Goal: Information Seeking & Learning: Learn about a topic

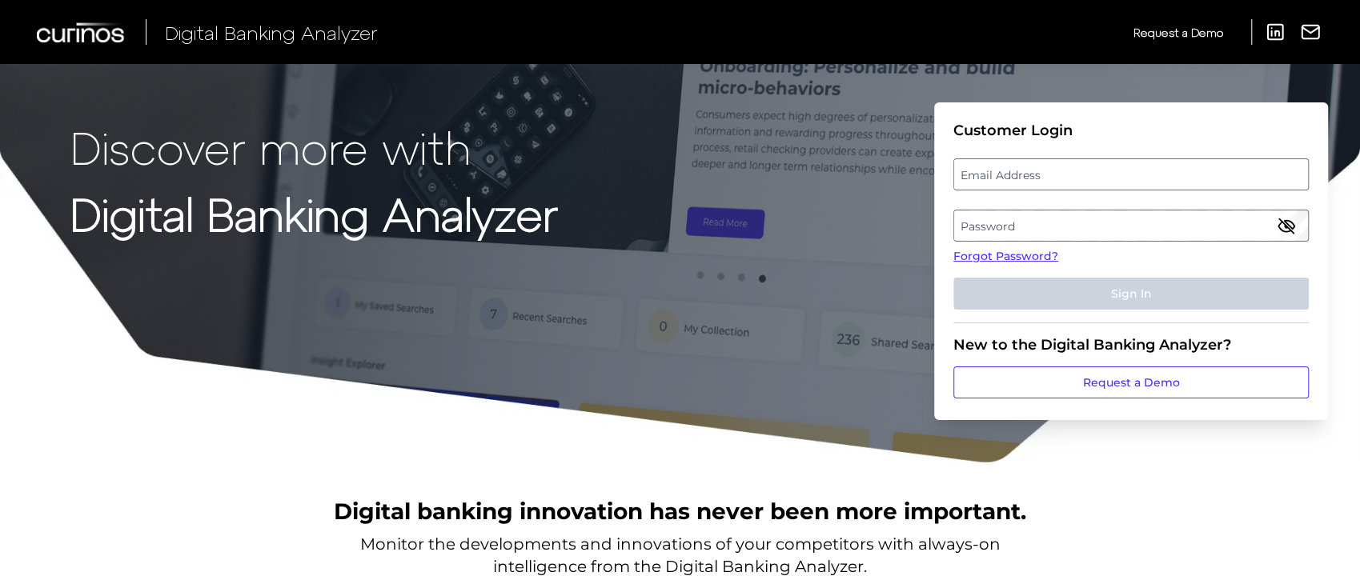
click at [1118, 176] on label "Email Address" at bounding box center [1130, 174] width 353 height 29
click at [1118, 176] on input "email" at bounding box center [1130, 174] width 355 height 32
click at [1051, 179] on input "Email Address" at bounding box center [1130, 174] width 355 height 32
type input "[PERSON_NAME][EMAIL_ADDRESS][PERSON_NAME][DOMAIN_NAME]"
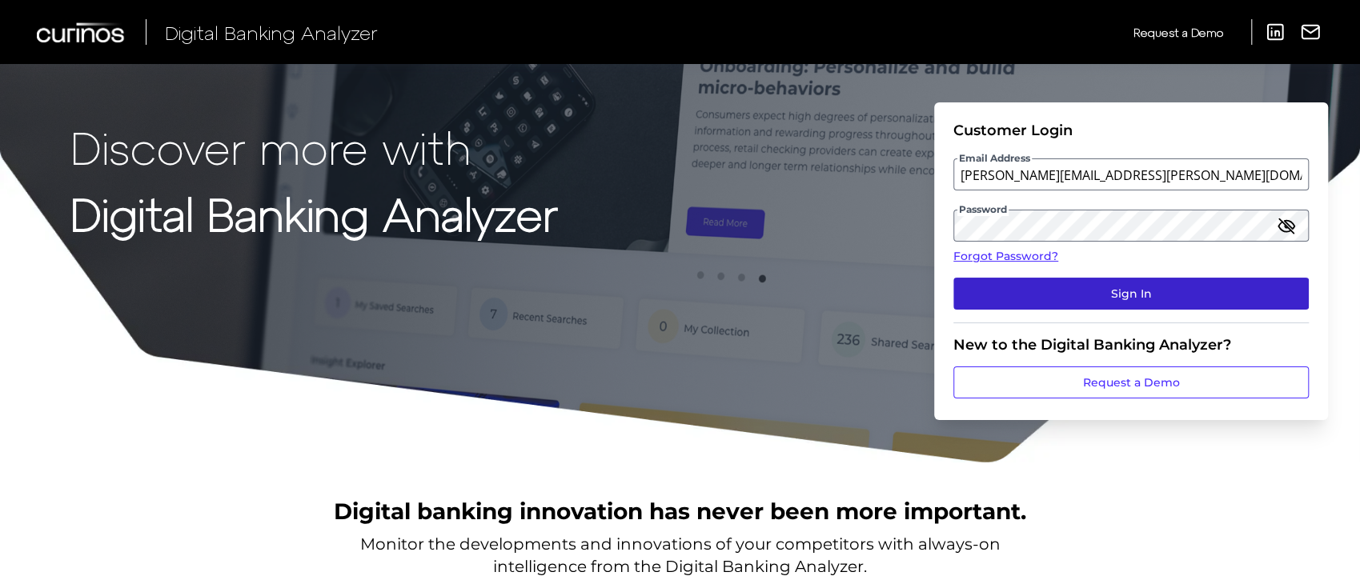
click at [1100, 295] on button "Sign In" at bounding box center [1130, 294] width 355 height 32
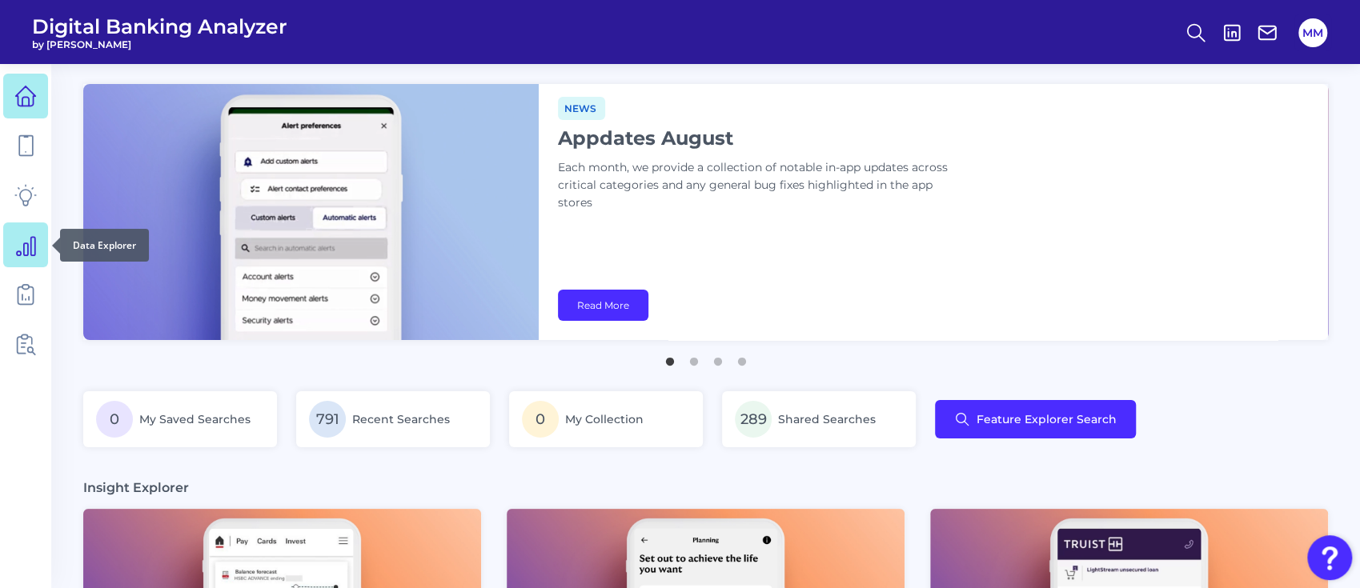
click at [30, 247] on icon at bounding box center [25, 245] width 22 height 22
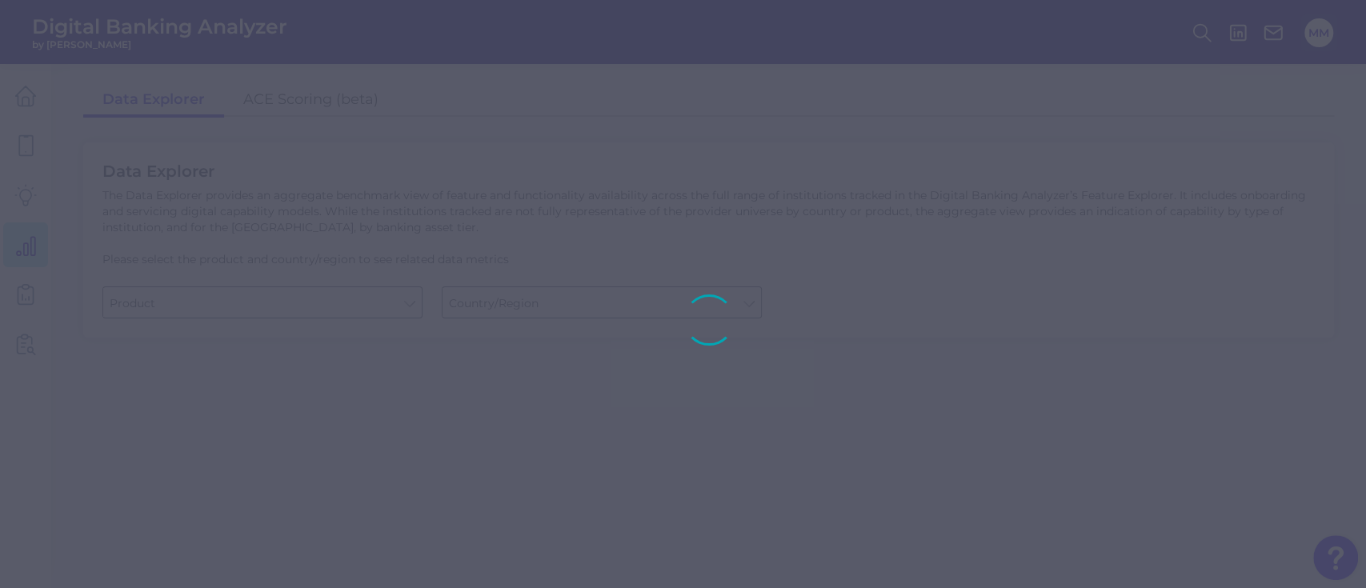
type input "Business Bank Account"
type input "[GEOGRAPHIC_DATA]"
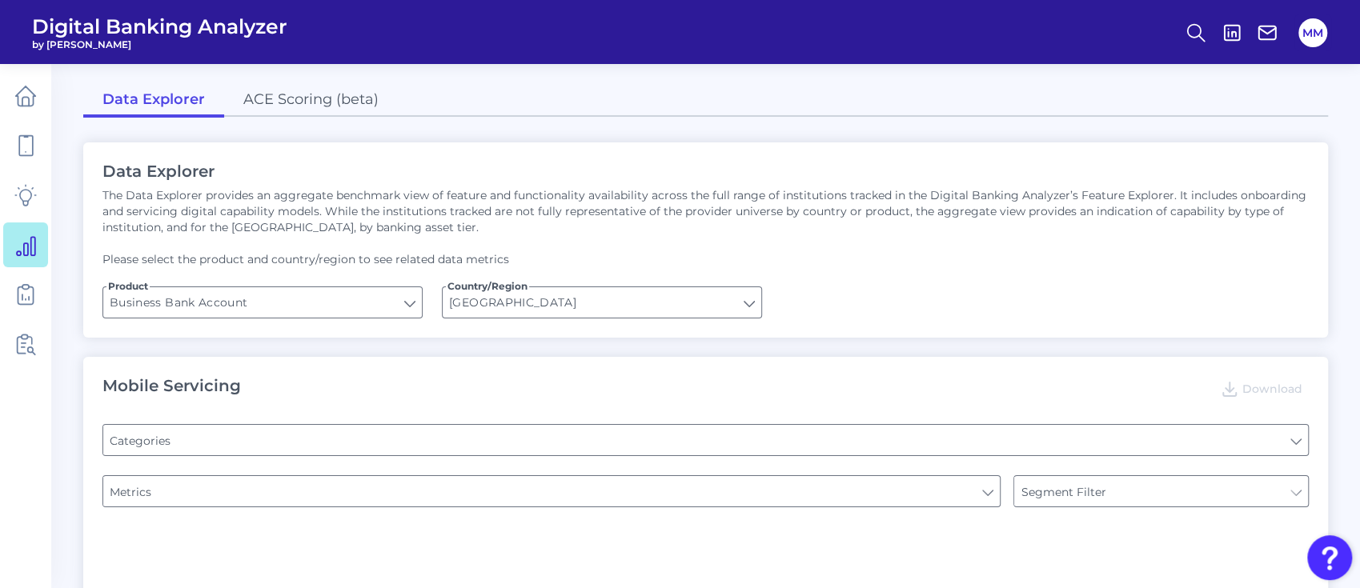
type input "Pre-login Features"
type input "Login"
type input "Type of Institution"
type input "Channel"
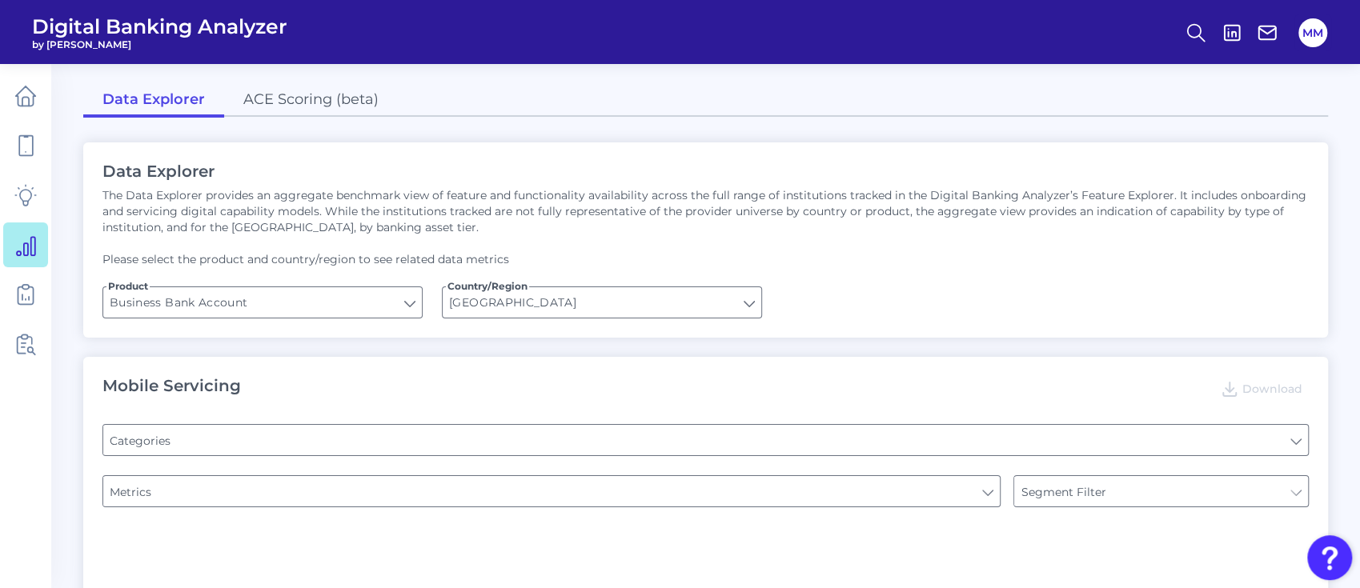
type input "Type of Institution"
type input "Upon opening the app are users immediately prompted to use Touch/Face ID to log…"
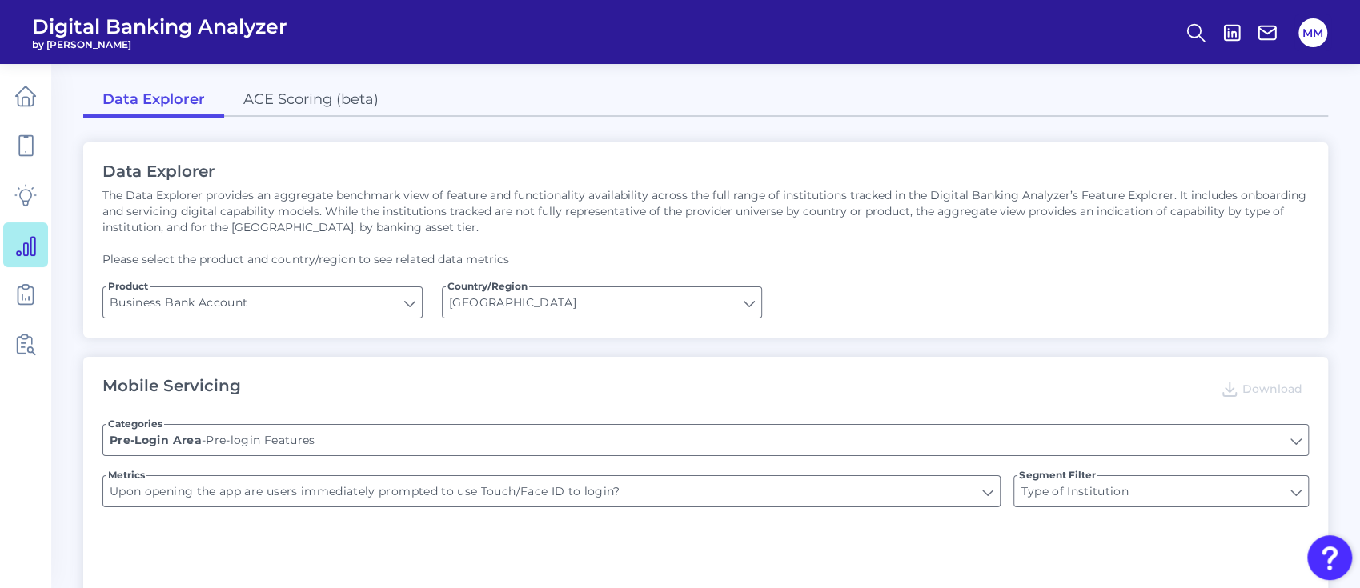
type input "Does it offer third-party single sign on?"
type input "Can you apply for the PRODUCT as a new to brand customer on ANY digital channel?"
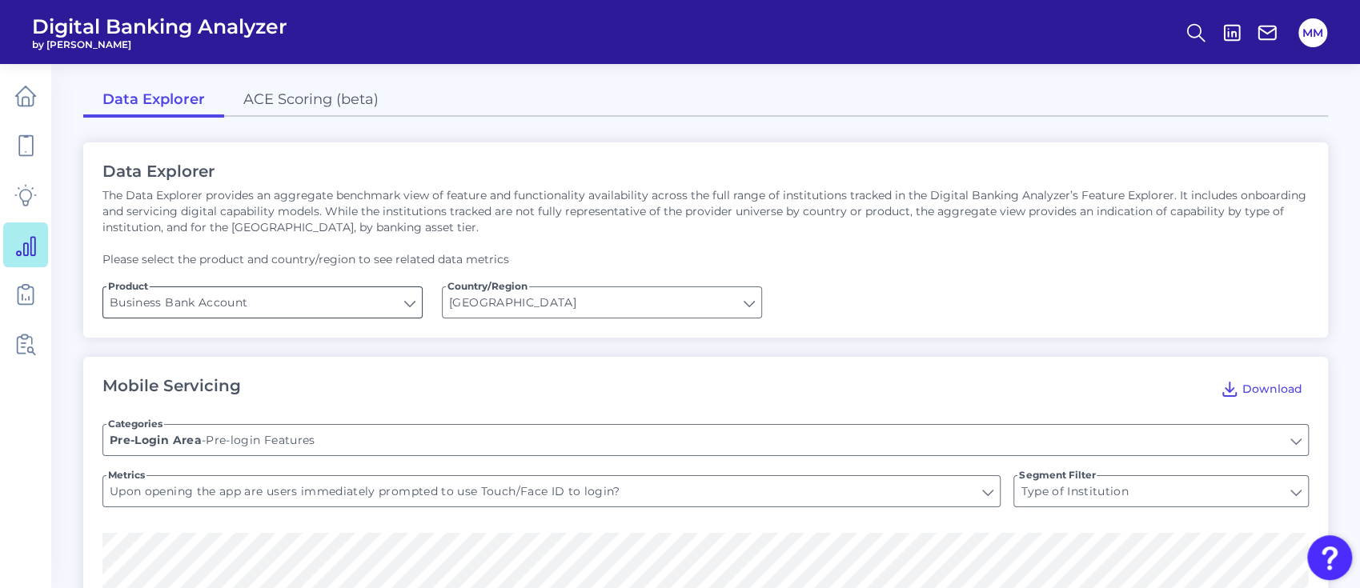
click at [399, 309] on input "Business Bank Account" at bounding box center [262, 302] width 319 height 30
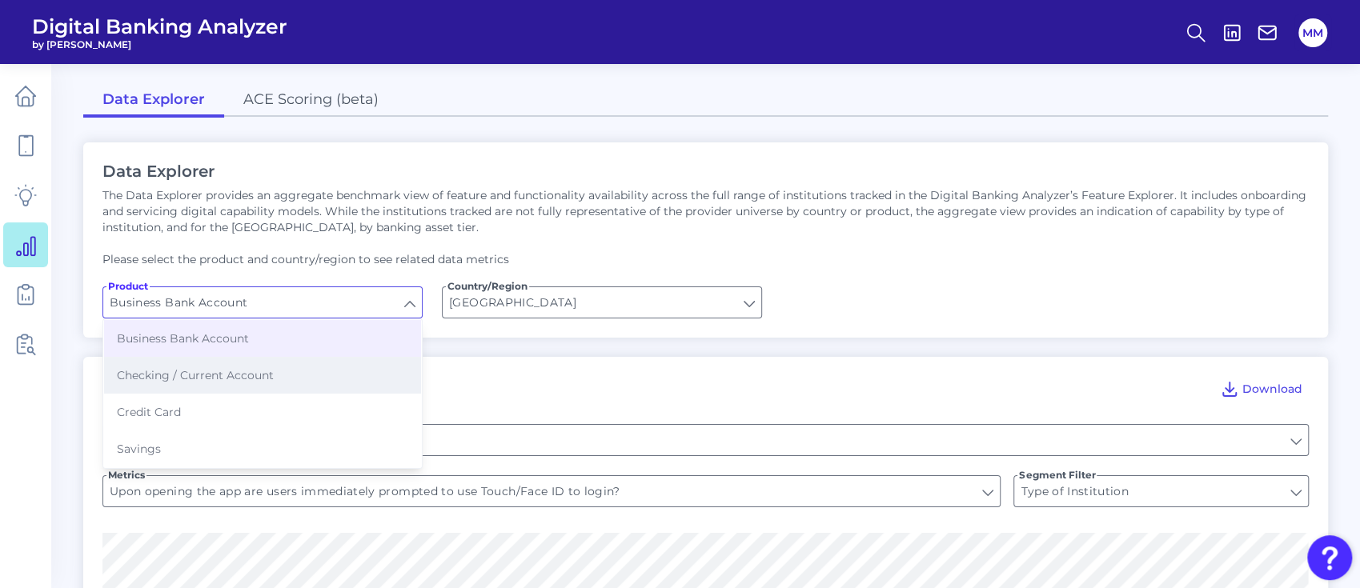
click at [365, 368] on button "Checking / Current Account" at bounding box center [262, 375] width 317 height 37
type input "Checking / Current Account"
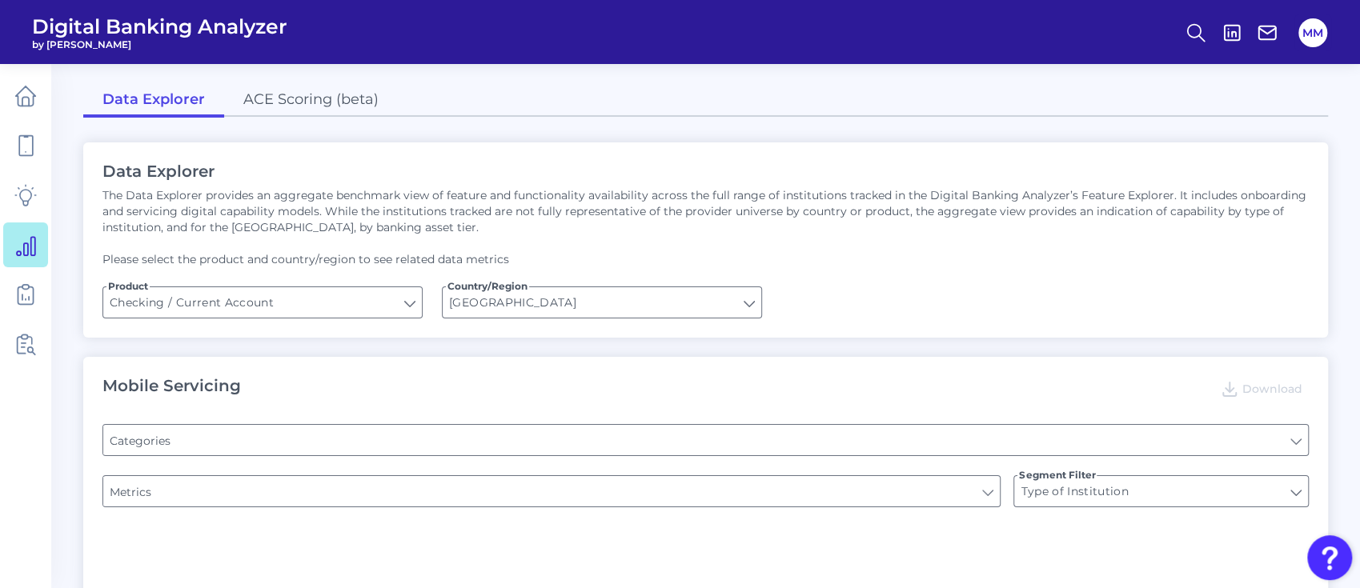
type input "Channel"
type input "Pre-login Features"
type input "Online Banking Registration"
type input "END-TO-END JOURNEY: Can you apply for the PRODUCT as a new to brand customer on…"
type input "Upon opening the app are users immediately prompted to use Touch/Face ID to log…"
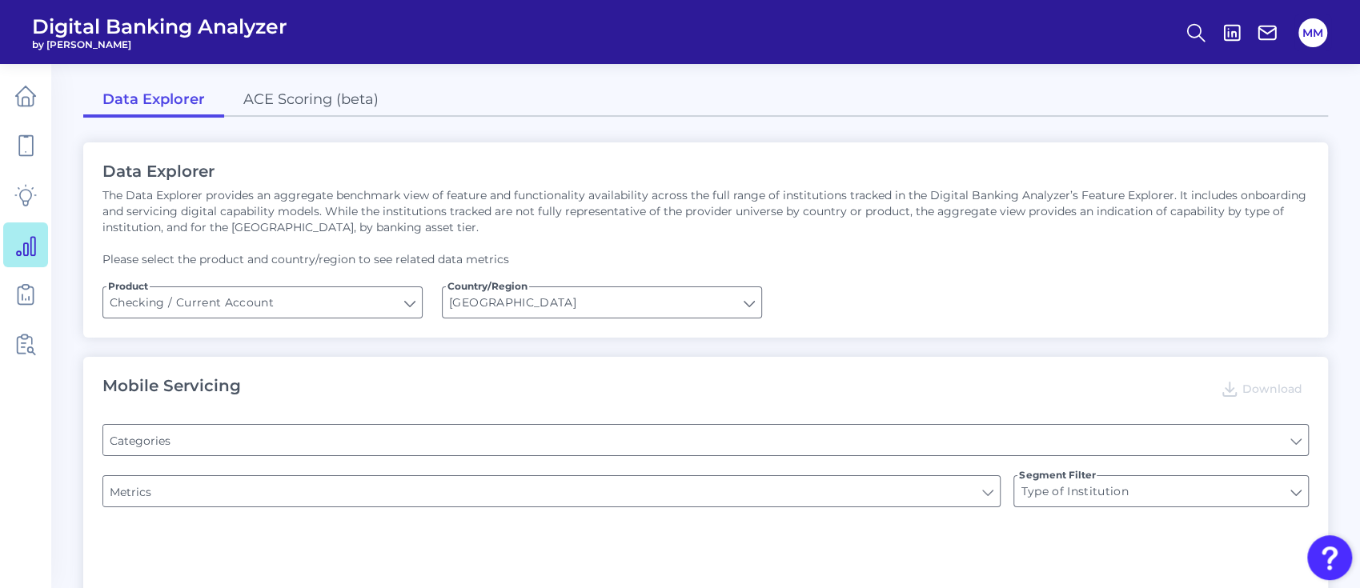
type input "Can you register for online banking?"
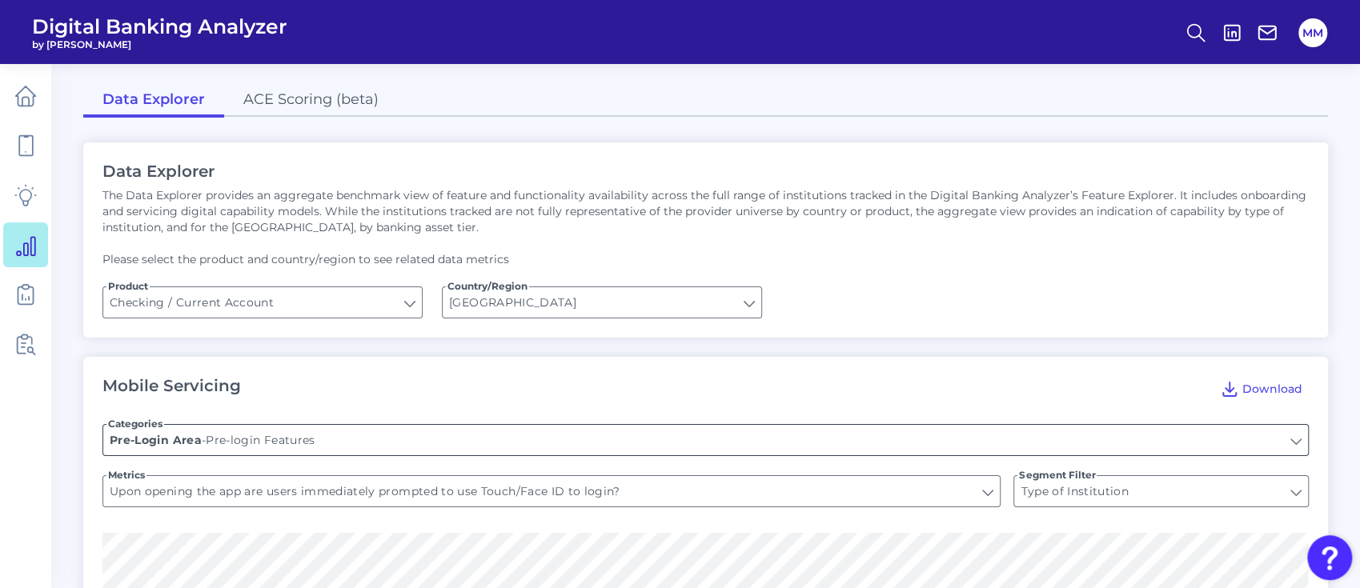
click at [542, 439] on input "Pre-login Features" at bounding box center [705, 440] width 1205 height 30
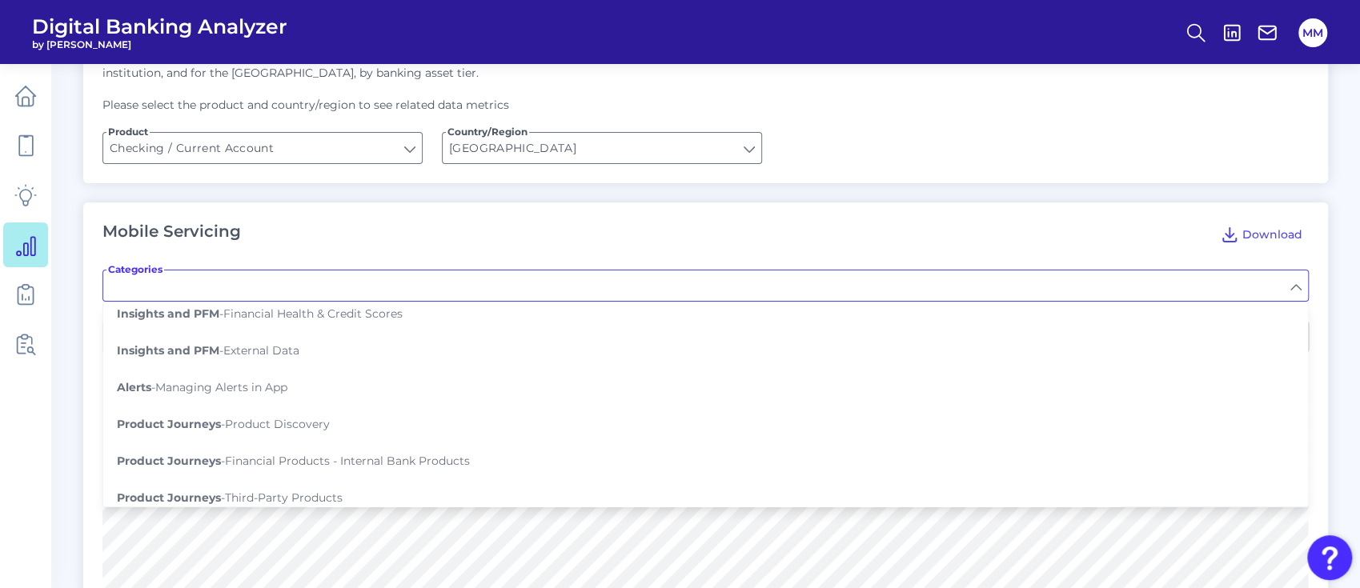
scroll to position [1227, 0]
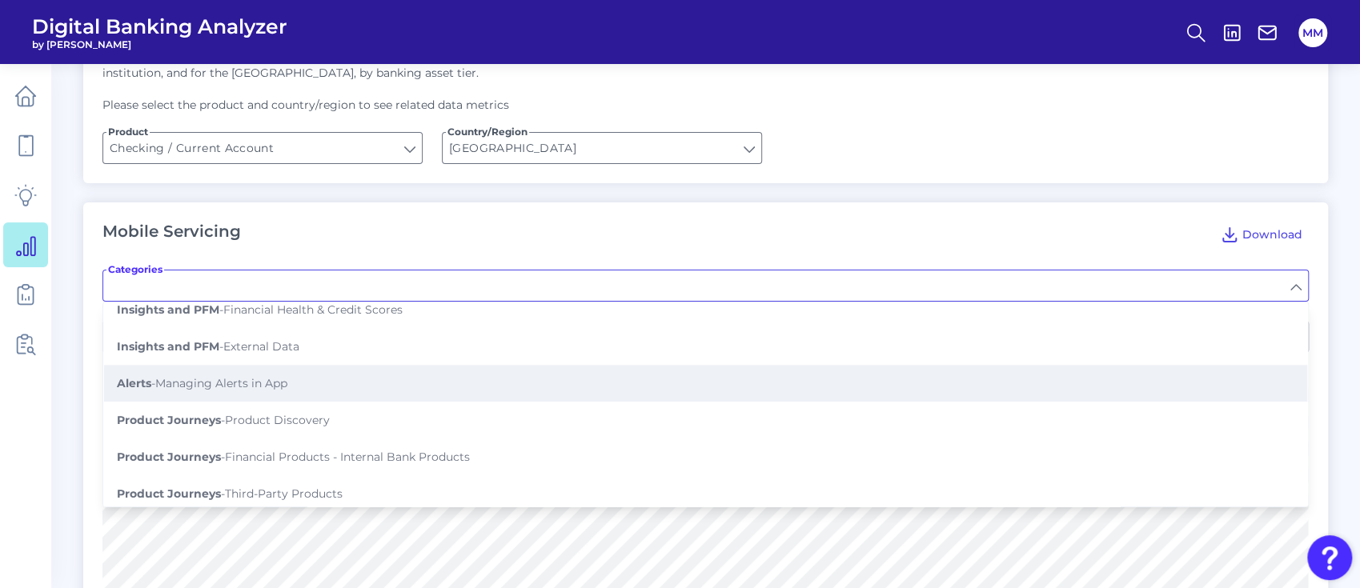
click at [512, 365] on button "Alerts - Managing Alerts in App" at bounding box center [705, 383] width 1203 height 37
type input "Managing Alerts in App"
type input "Can alerts be managed in app?"
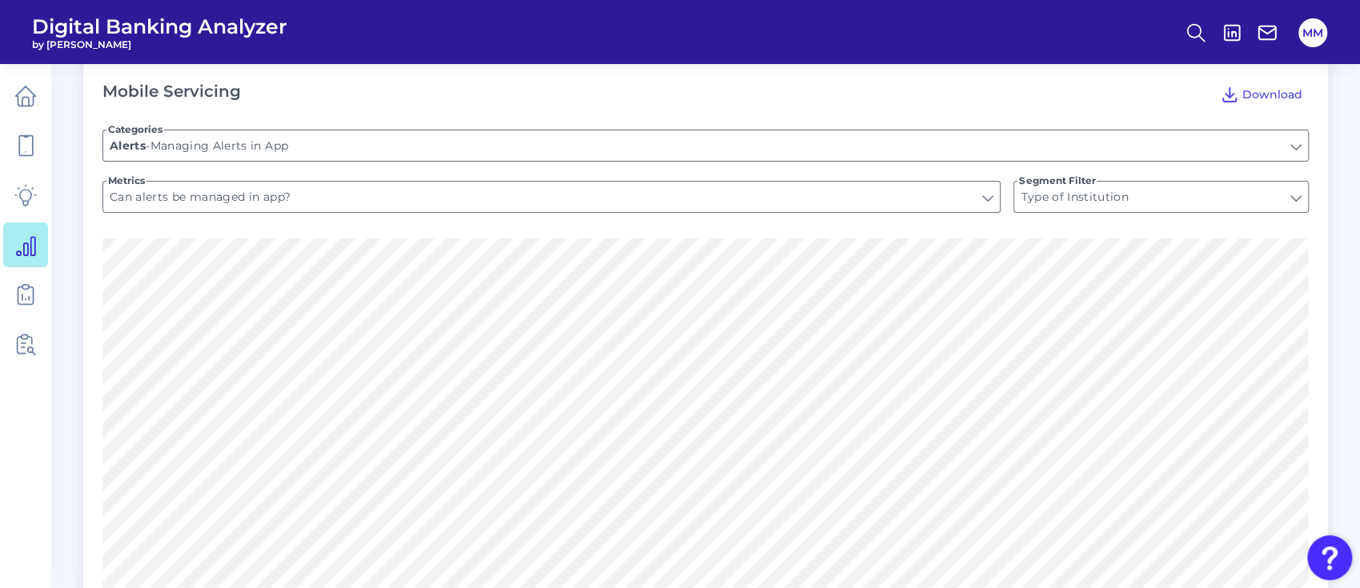
scroll to position [367, 0]
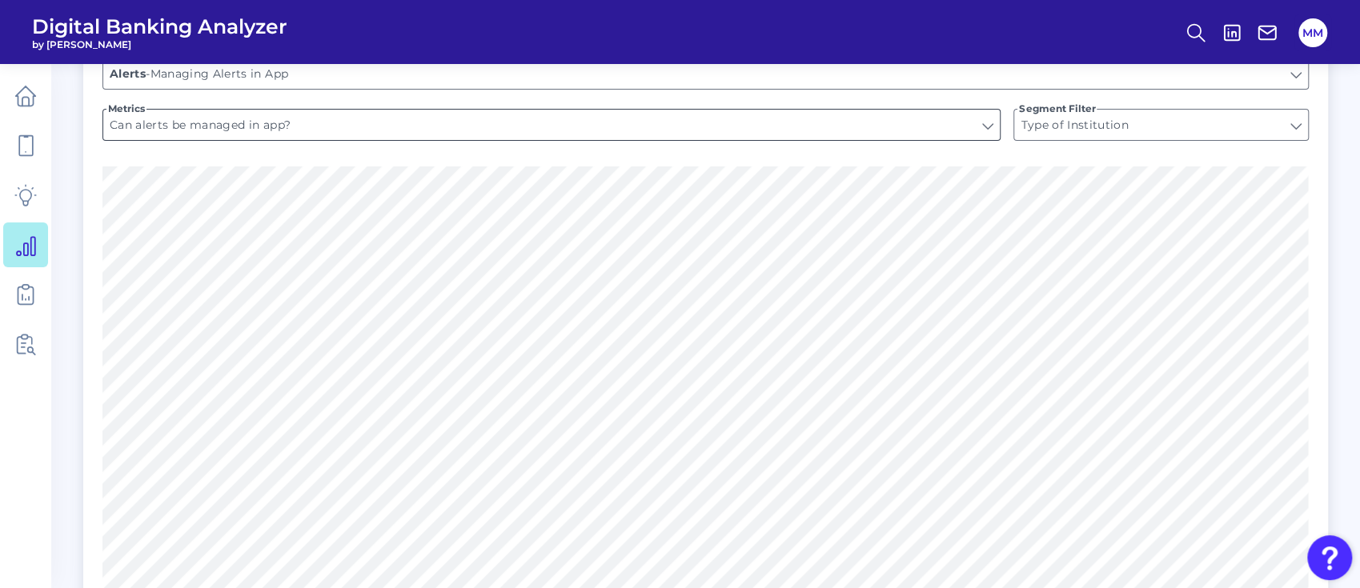
click at [521, 131] on input "Can alerts be managed in app?" at bounding box center [551, 125] width 896 height 30
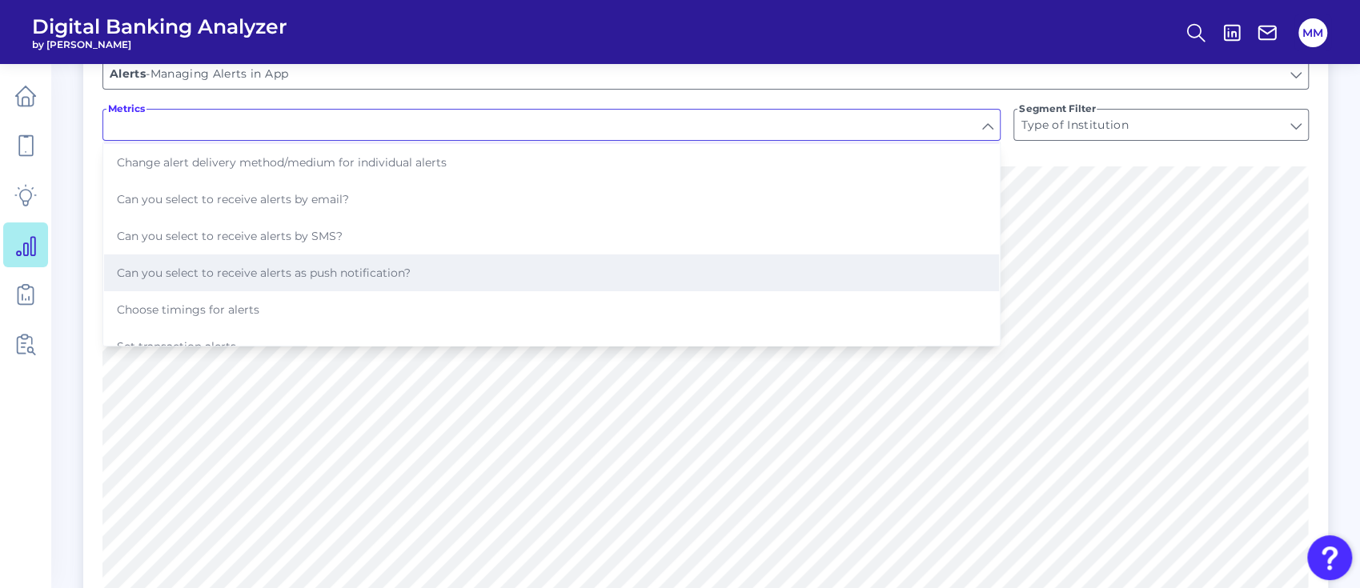
scroll to position [36, 0]
click at [449, 305] on button "Choose timings for alerts" at bounding box center [551, 309] width 895 height 37
type input "Choose timings for alerts"
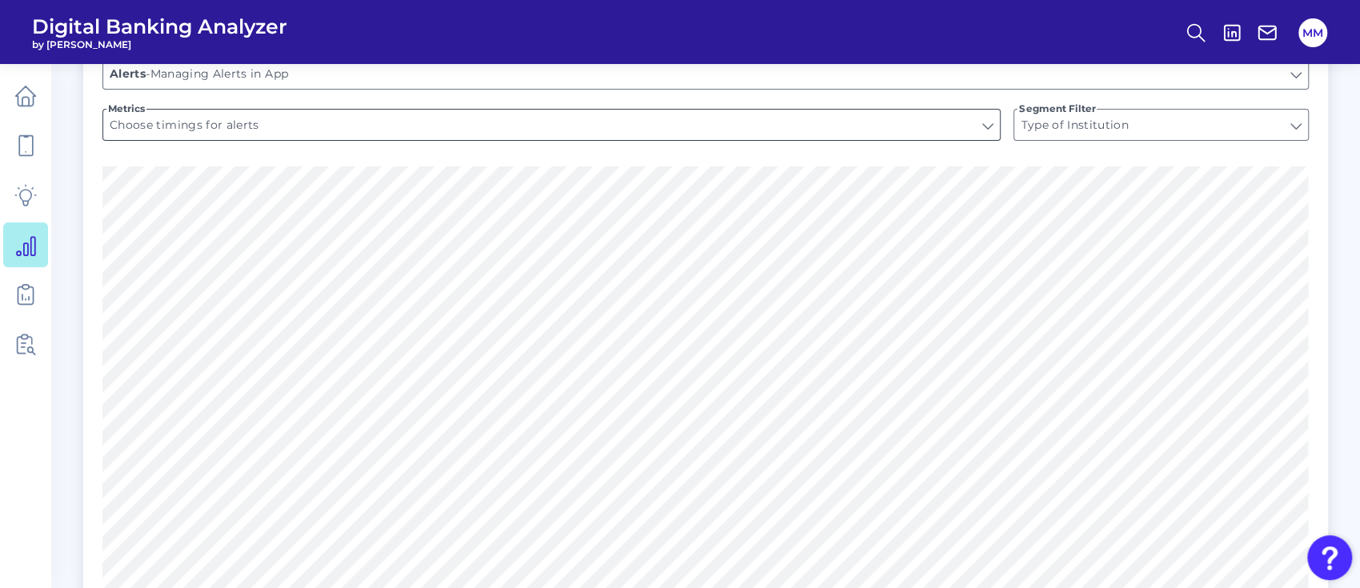
click at [457, 130] on input "Choose timings for alerts" at bounding box center [551, 125] width 896 height 30
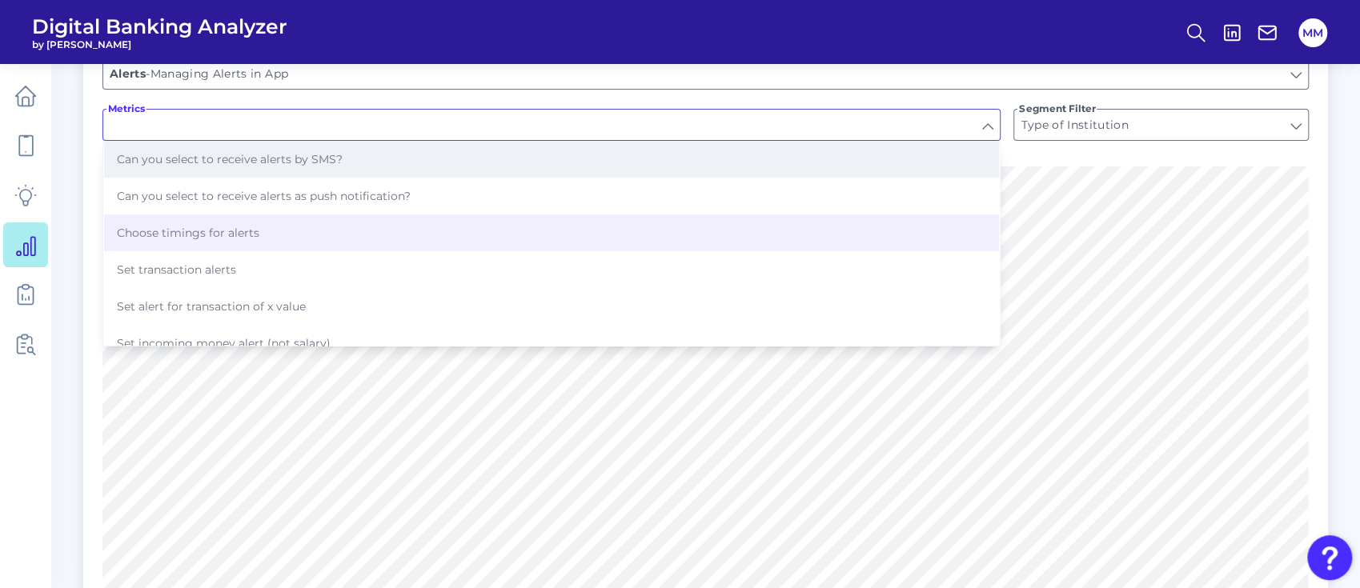
scroll to position [113, 0]
click at [411, 258] on button "Set transaction alerts" at bounding box center [551, 269] width 895 height 37
type input "Set transaction alerts"
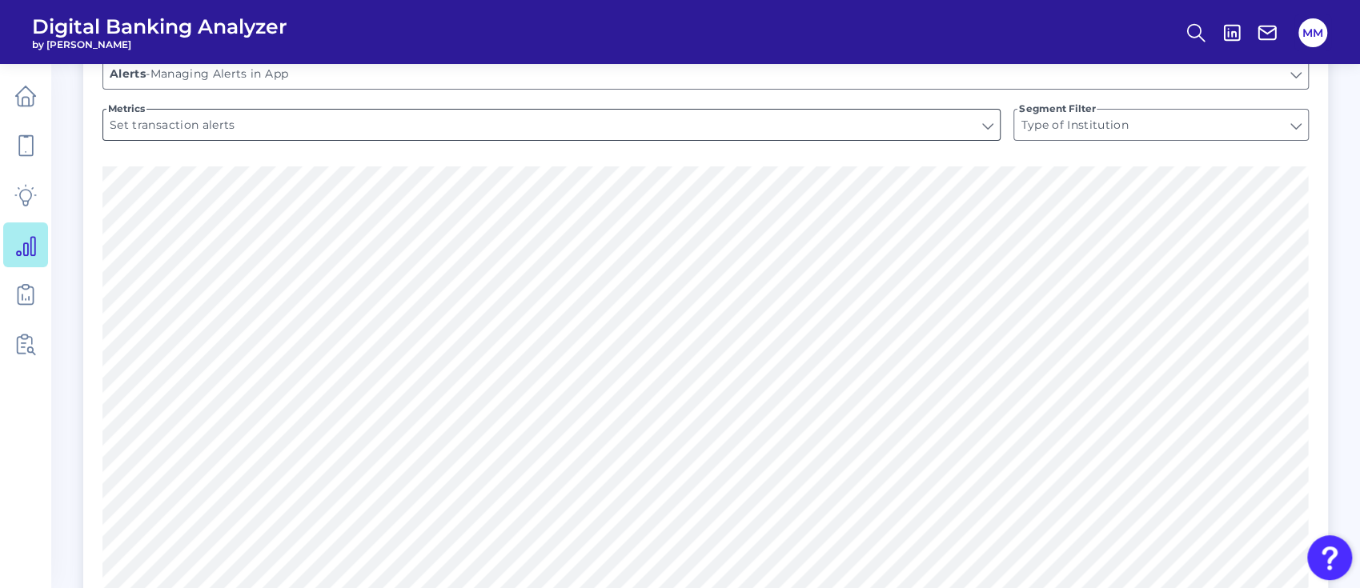
click at [890, 126] on input "Set transaction alerts" at bounding box center [551, 125] width 896 height 30
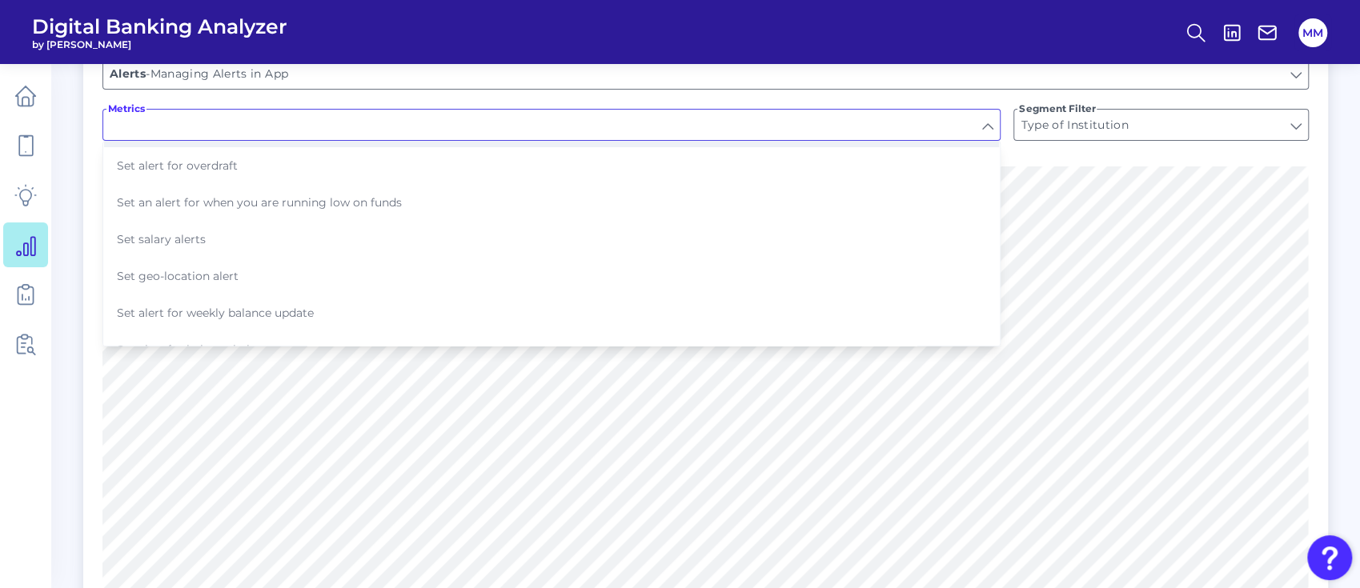
scroll to position [467, 0]
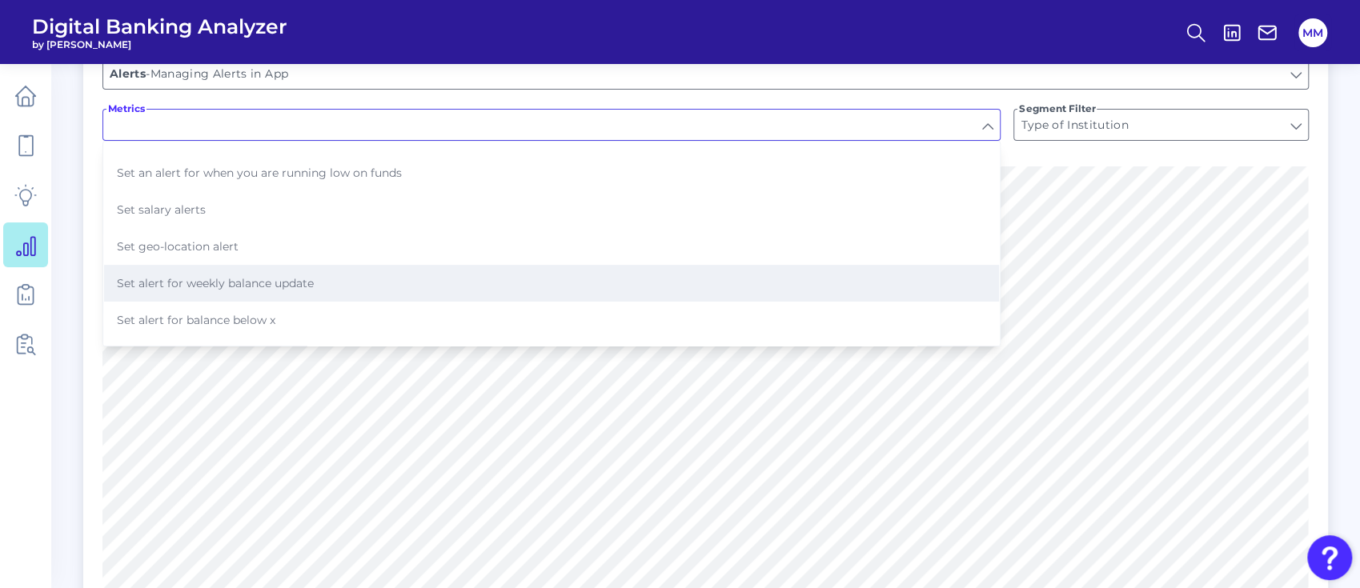
click at [777, 265] on button "Set alert for weekly balance update" at bounding box center [551, 283] width 895 height 37
type input "Set alert for weekly balance update"
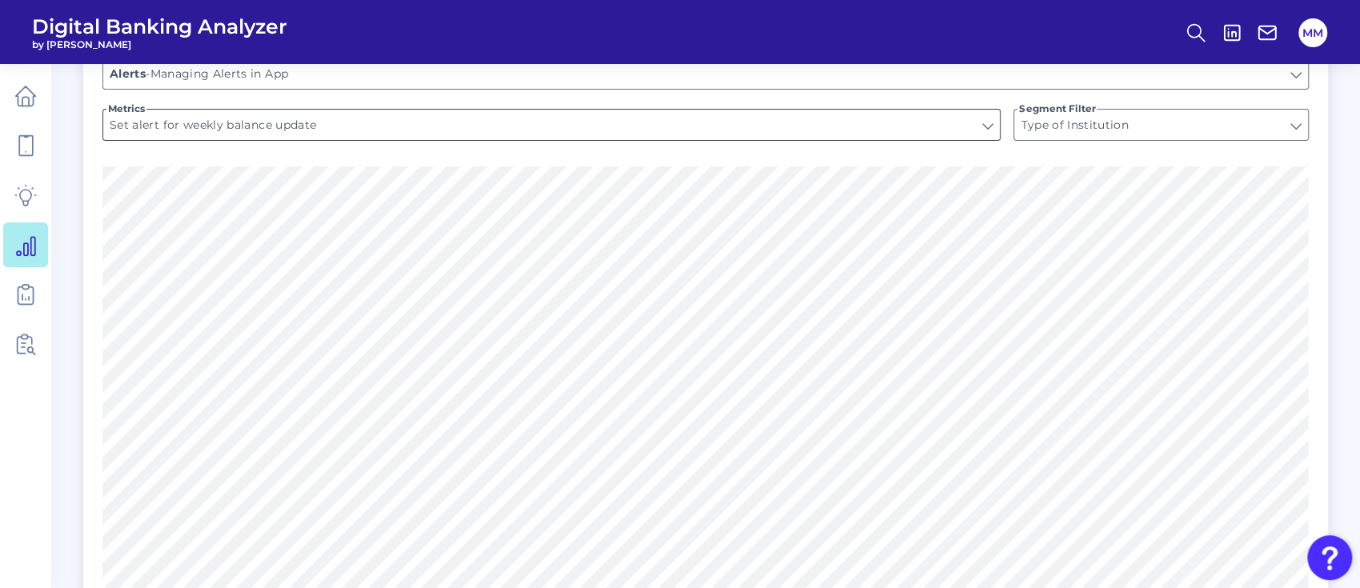
click at [696, 130] on input "Set alert for weekly balance update" at bounding box center [551, 125] width 896 height 30
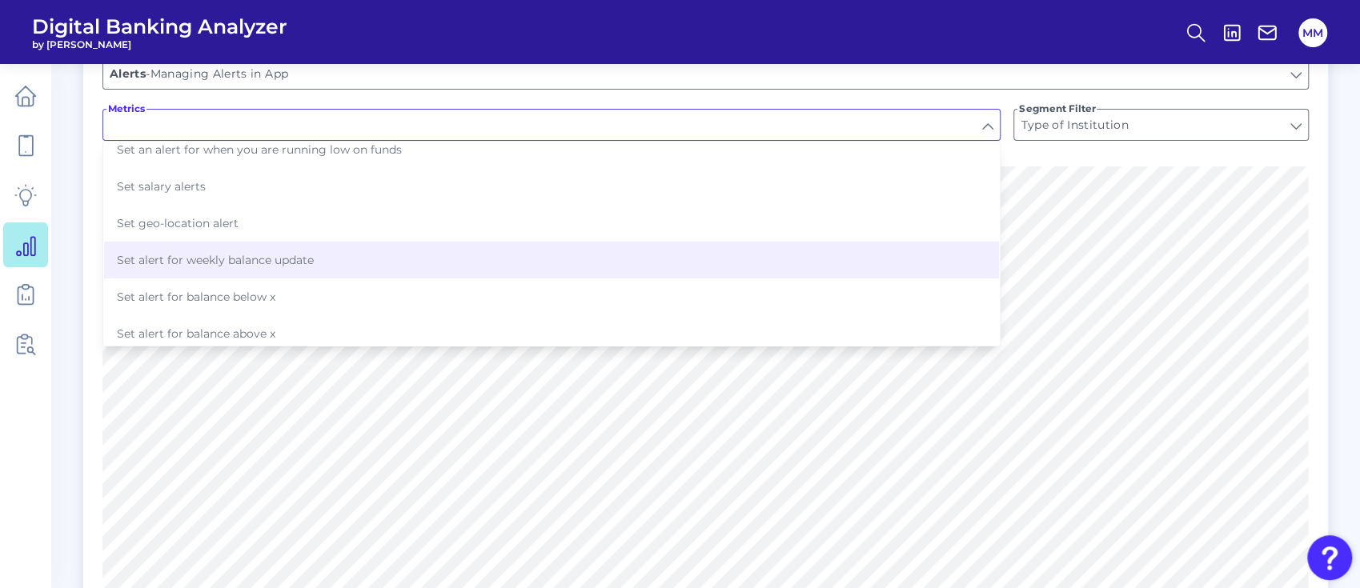
scroll to position [495, 0]
click at [613, 279] on button "Set alert for balance below x" at bounding box center [551, 292] width 895 height 37
type input "Set alert for balance below x"
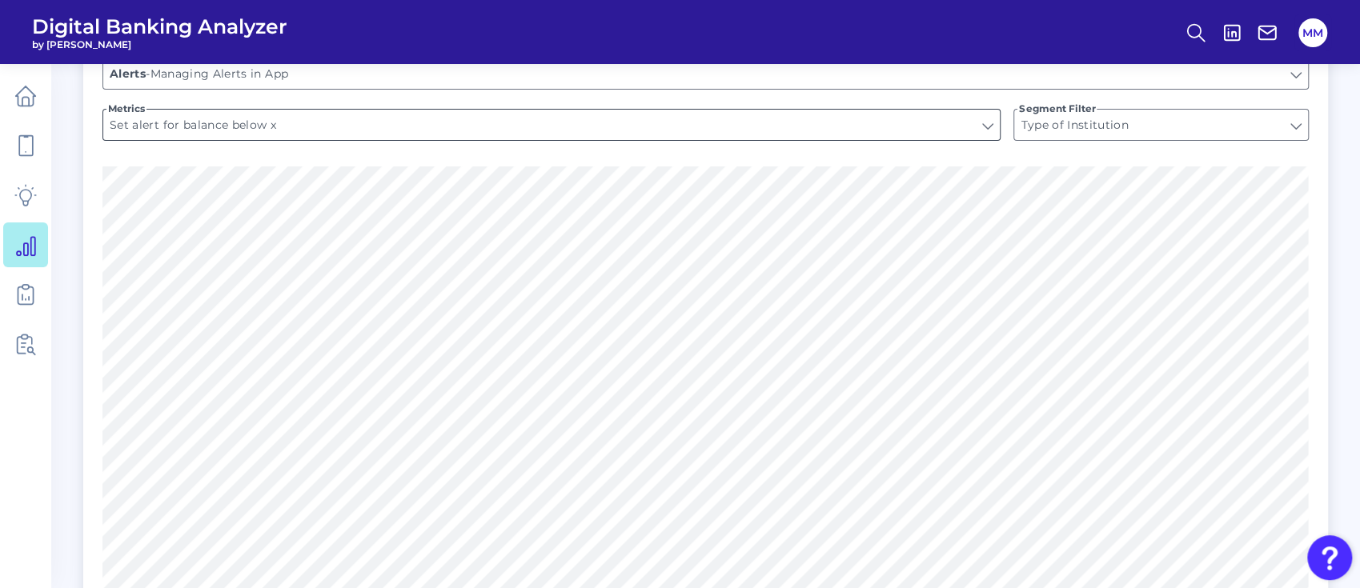
click at [689, 124] on input "Set alert for balance below x" at bounding box center [551, 125] width 896 height 30
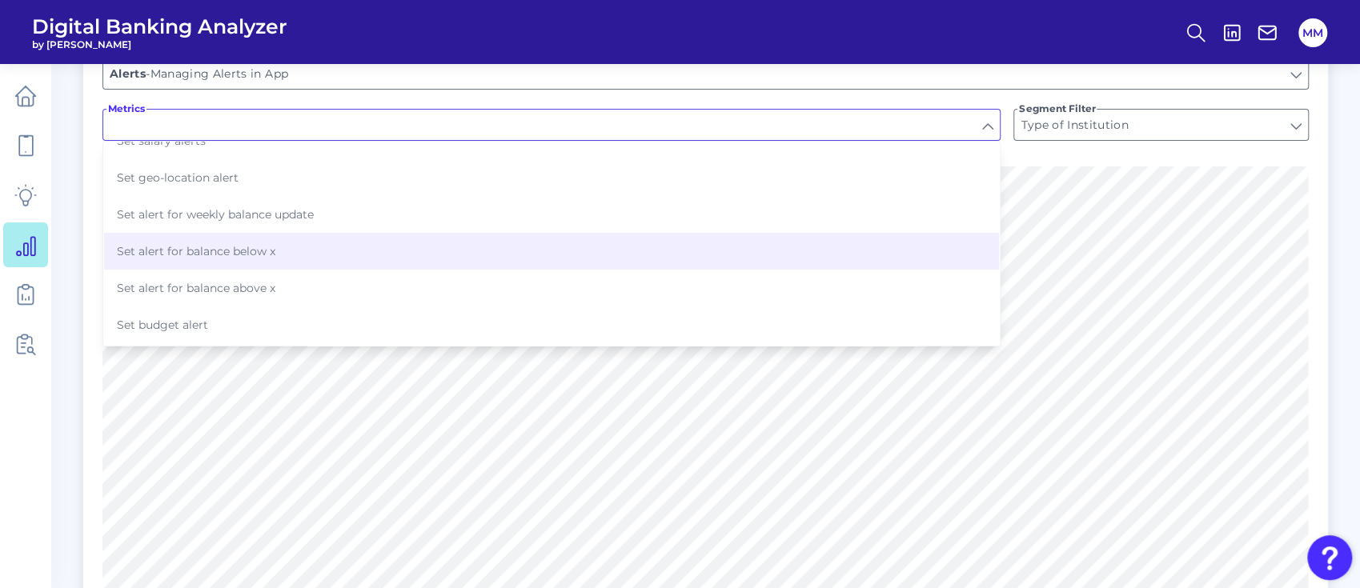
scroll to position [542, 0]
click at [554, 263] on button "Set alert for balance above x" at bounding box center [551, 281] width 895 height 37
type input "Set alert for balance above x"
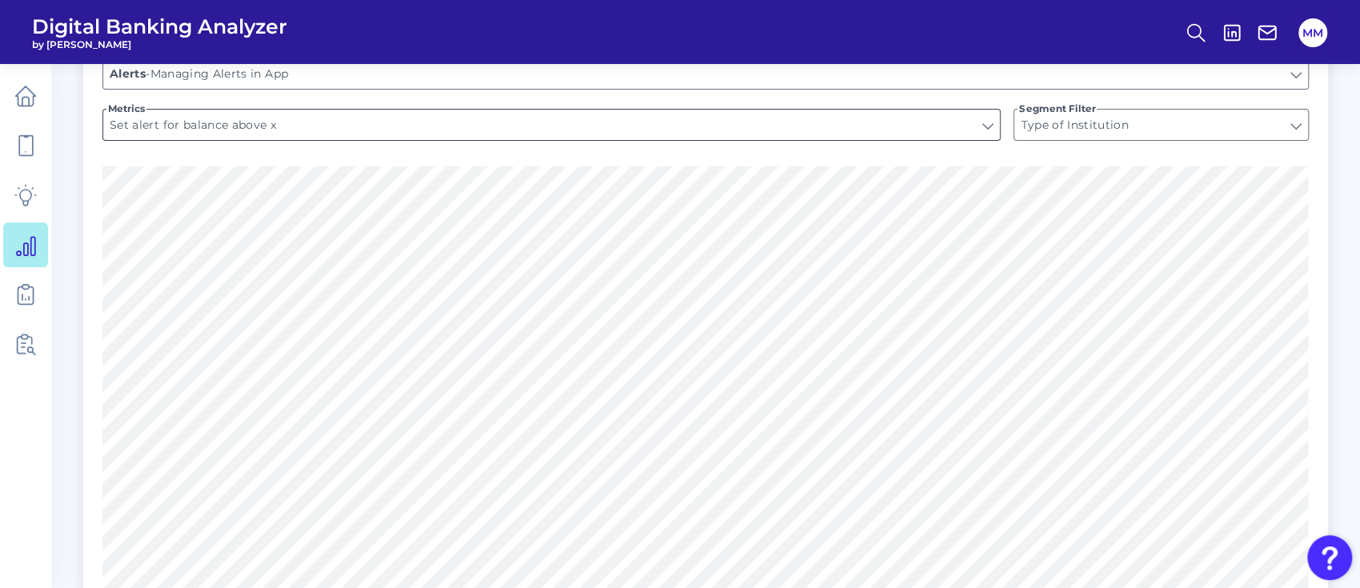
click at [702, 130] on input "Set alert for balance above x" at bounding box center [551, 125] width 896 height 30
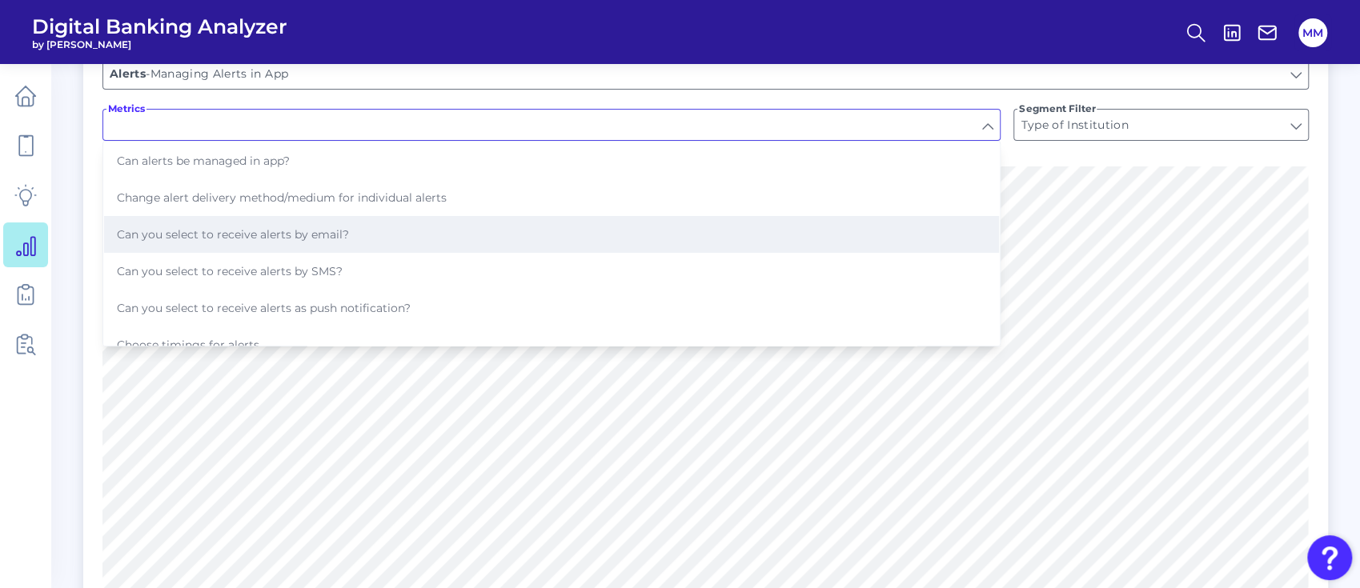
click at [628, 230] on button "Can you select to receive alerts by email?" at bounding box center [551, 234] width 895 height 37
type input "Can you select to receive alerts by email?"
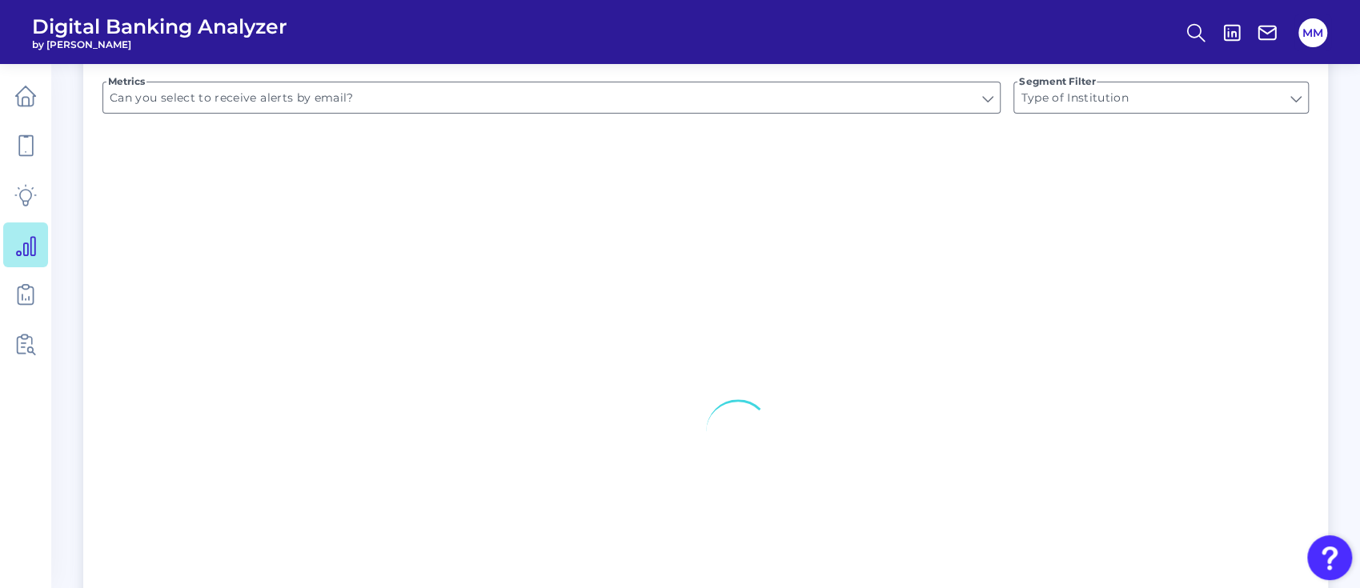
scroll to position [397, 0]
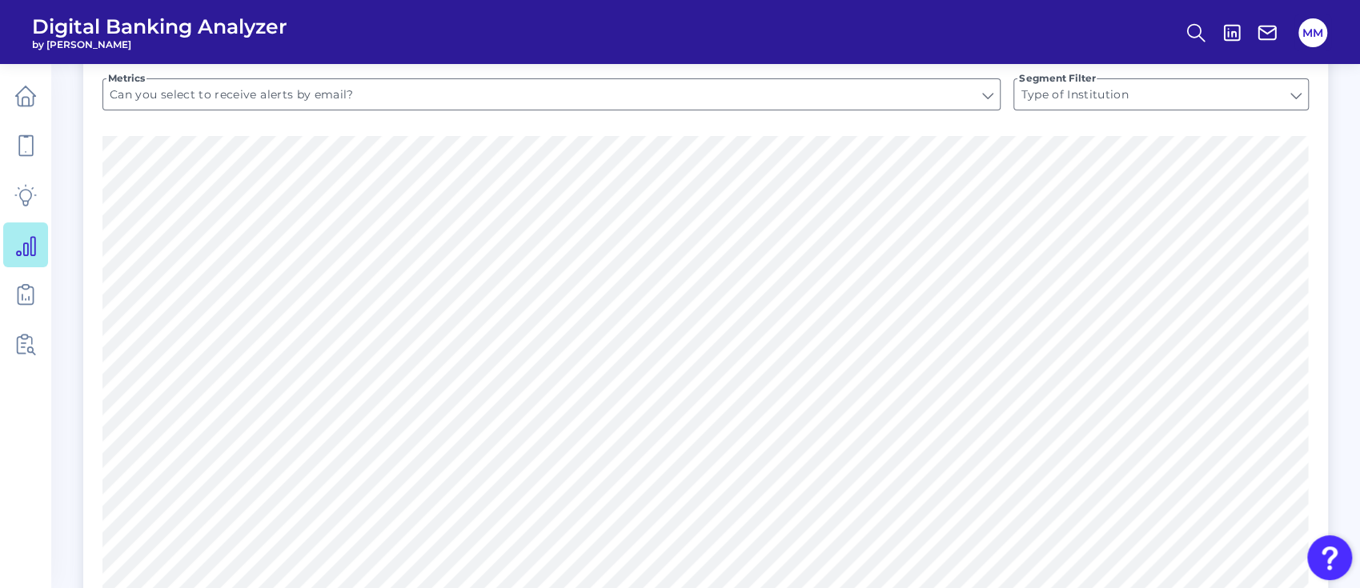
click at [632, 111] on form "Categories Managing Alerts in App Alerts - Managing Alerts in App Metrics Can y…" at bounding box center [705, 72] width 1206 height 128
click at [632, 99] on input "Can you select to receive alerts by email?" at bounding box center [551, 94] width 896 height 30
